Goal: Information Seeking & Learning: Learn about a topic

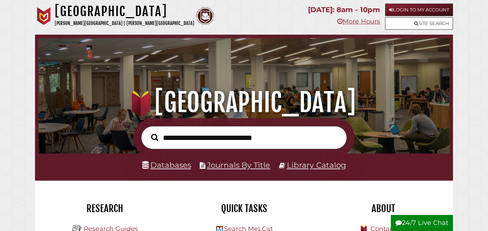
scroll to position [136, 407]
click at [264, 138] on input "text" at bounding box center [244, 137] width 206 height 23
click at [227, 141] on input "text" at bounding box center [244, 137] width 206 height 23
type input "*"
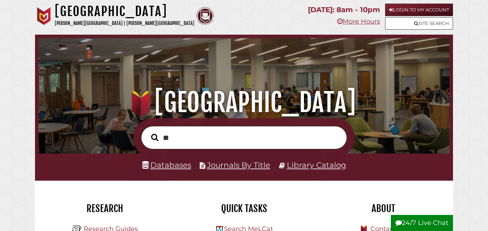
type input "*"
type input "*****"
click at [148, 132] on button "Search" at bounding box center [155, 137] width 14 height 11
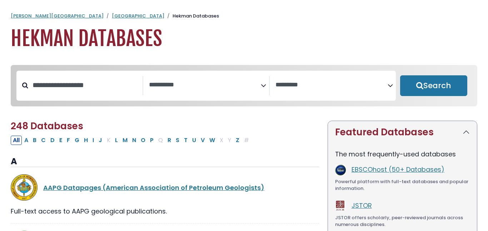
select select "Database Subject Filter"
select select "Database Vendors Filter"
select select "Database Subject Filter"
select select "Database Vendors Filter"
click at [150, 143] on button "P" at bounding box center [152, 140] width 8 height 9
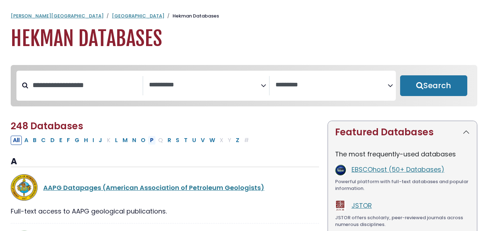
select select "Database Subject Filter"
select select "Database Vendors Filter"
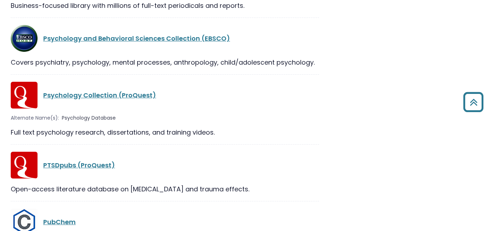
scroll to position [1154, 0]
click at [95, 40] on link "Psychology and Behavioral Sciences Collection (EBSCO)" at bounding box center [136, 38] width 187 height 9
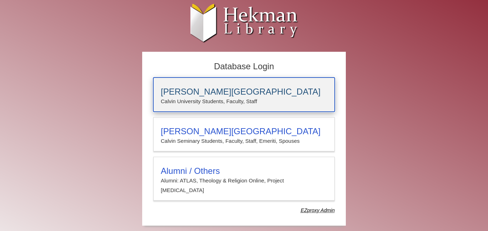
click at [226, 87] on h3 "Calvin University" at bounding box center [244, 92] width 166 height 10
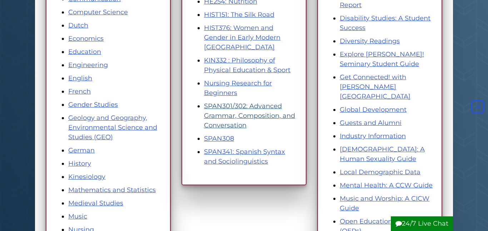
scroll to position [245, 0]
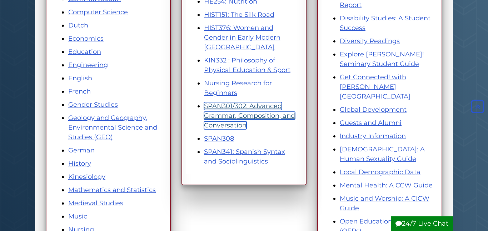
click at [223, 106] on link "SPAN301/302: Advanced Grammar, Composition, and Conversation" at bounding box center [249, 115] width 91 height 27
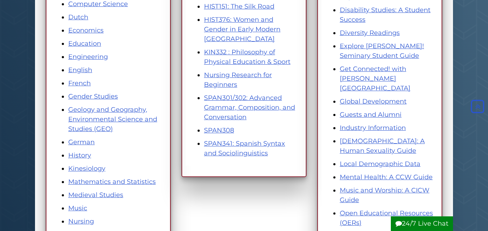
scroll to position [270, 0]
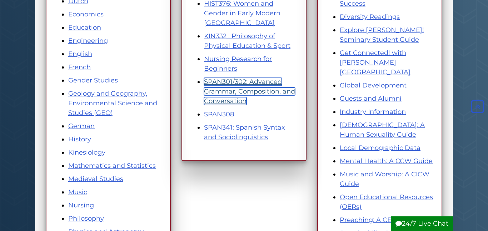
click at [233, 89] on link "SPAN301/302: Advanced Grammar, Composition, and Conversation" at bounding box center [249, 91] width 91 height 27
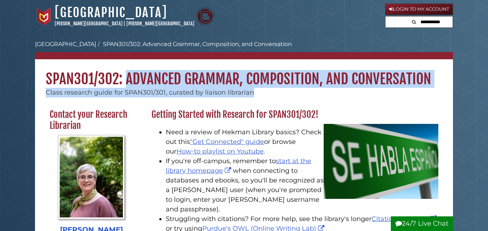
drag, startPoint x: 125, startPoint y: 80, endPoint x: 347, endPoint y: 95, distance: 222.3
click at [347, 95] on div "SPAN301/302: Advanced Grammar, Composition, and Conversation Class research gui…" at bounding box center [244, 78] width 418 height 38
click at [347, 95] on div "Class research guide for SPAN301/301, curated by liaison librarian" at bounding box center [244, 93] width 418 height 10
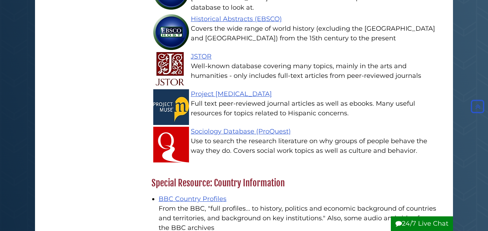
scroll to position [793, 0]
